Goal: Check status

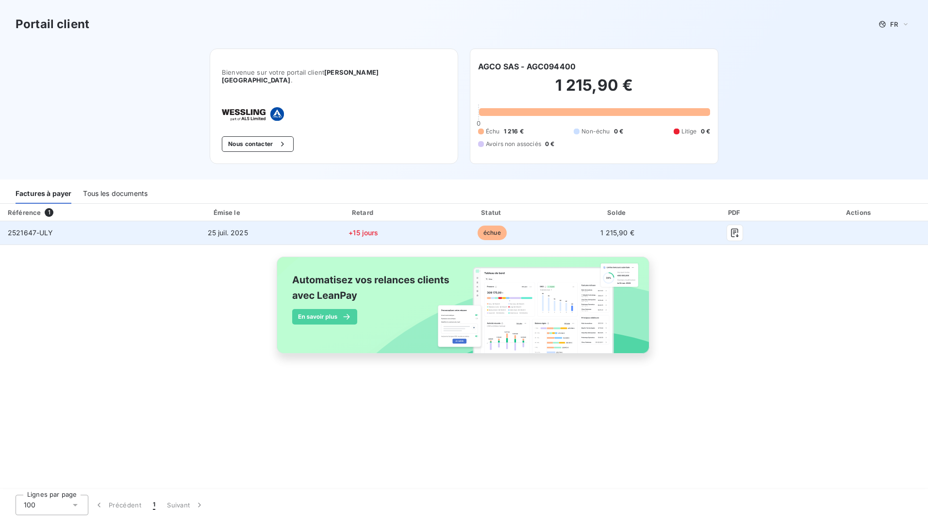
click at [45, 229] on span "2521647-ULY" at bounding box center [31, 233] width 46 height 8
click at [233, 229] on span "25 juil. 2025" at bounding box center [228, 233] width 40 height 8
click at [375, 229] on span "+15 jours" at bounding box center [363, 233] width 30 height 8
click at [291, 228] on td "25 juil. 2025" at bounding box center [228, 232] width 142 height 23
click at [204, 222] on td "25 juil. 2025" at bounding box center [228, 232] width 142 height 23
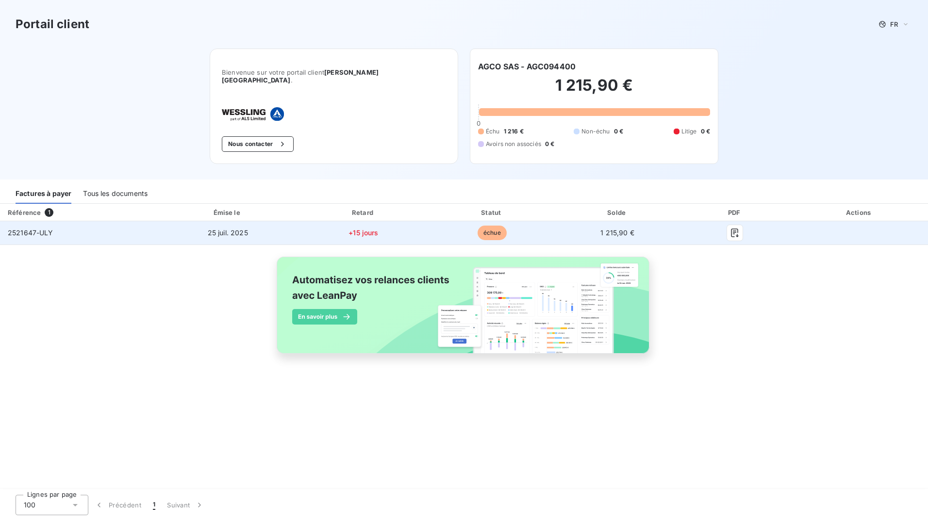
click at [23, 229] on span "2521647-ULY" at bounding box center [31, 233] width 46 height 8
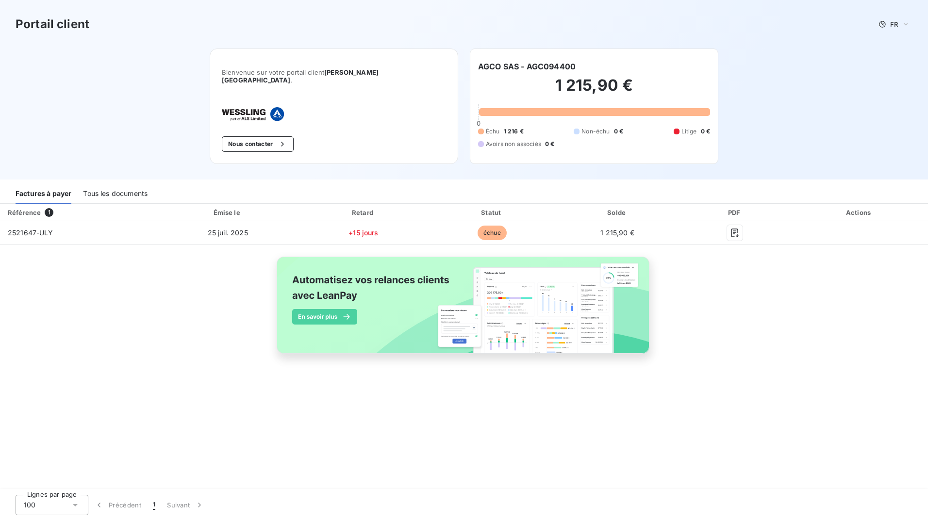
click at [119, 184] on div "Tous les documents" at bounding box center [115, 193] width 65 height 20
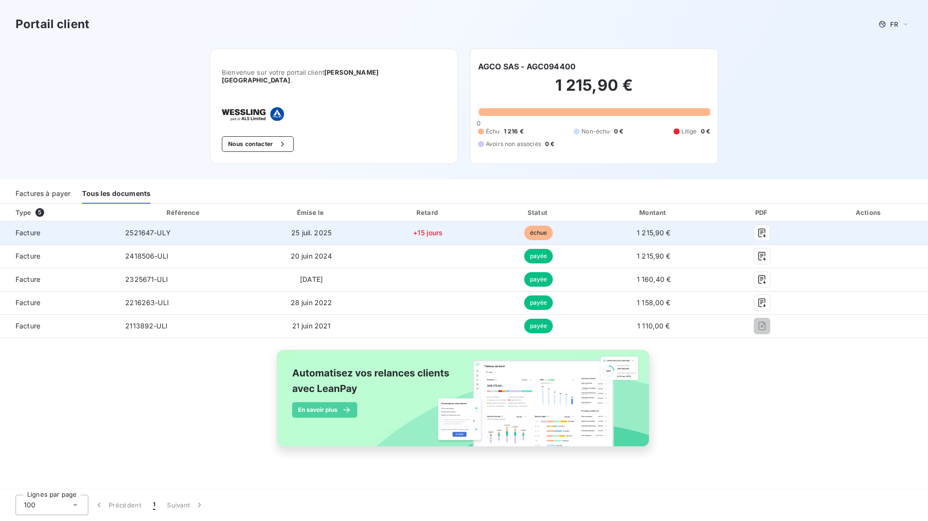
click at [188, 226] on td "2521647-ULY" at bounding box center [183, 232] width 133 height 23
click at [765, 228] on icon "button" at bounding box center [762, 233] width 10 height 10
